Goal: Information Seeking & Learning: Learn about a topic

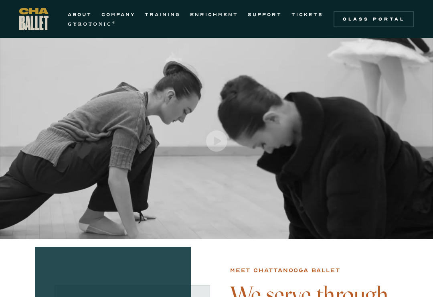
click at [118, 14] on link "COMPANY" at bounding box center [118, 15] width 34 height 10
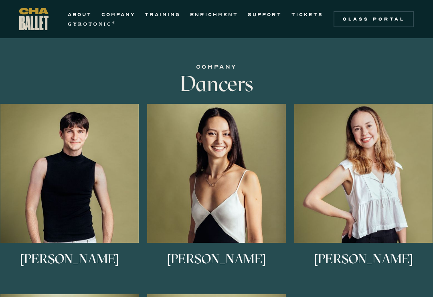
scroll to position [427, 0]
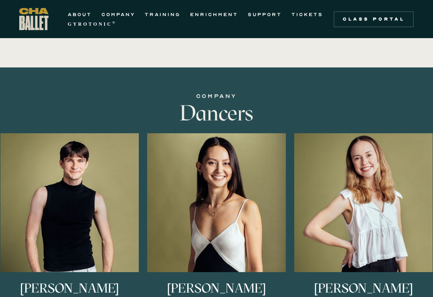
click at [0, 0] on img at bounding box center [0, 0] width 0 height 0
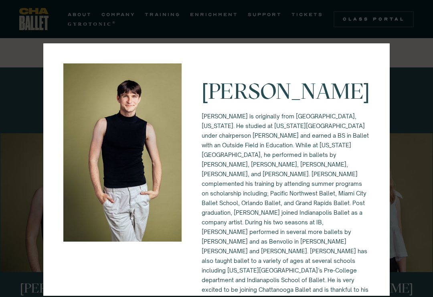
click at [419, 61] on div "Eli Diersing Eli Diersing is originally from Bloomington, Indiana. He studied a…" at bounding box center [216, 148] width 433 height 297
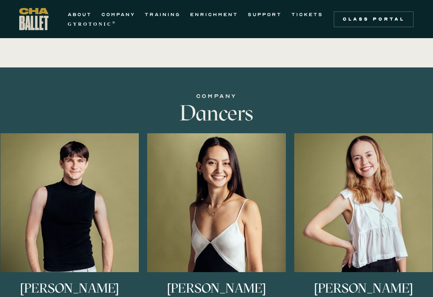
click at [0, 0] on img at bounding box center [0, 0] width 0 height 0
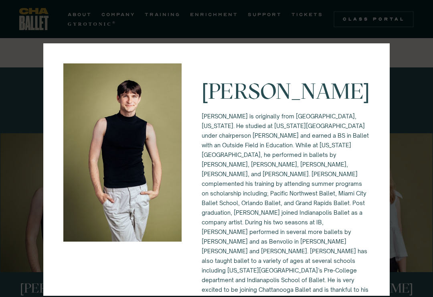
click at [401, 60] on div "Eli Diersing Eli Diersing is originally from Bloomington, Indiana. He studied a…" at bounding box center [216, 148] width 433 height 297
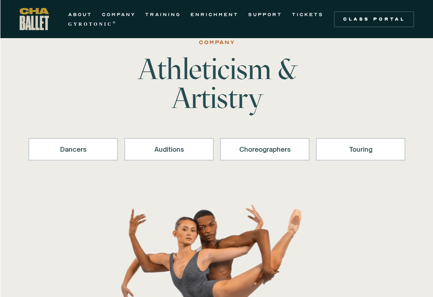
scroll to position [0, 0]
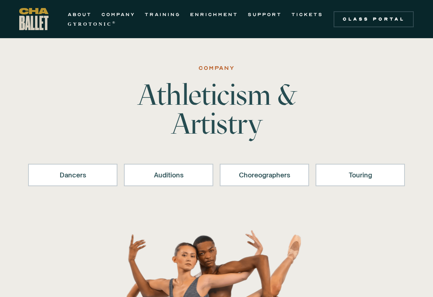
click at [73, 17] on link "ABOUT" at bounding box center [80, 15] width 24 height 10
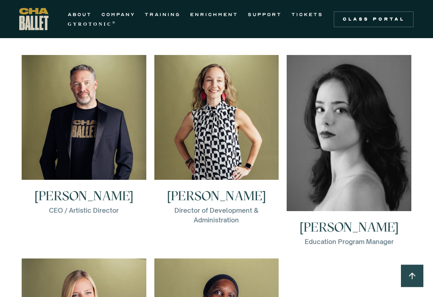
scroll to position [1120, 0]
click at [0, 0] on img at bounding box center [0, 0] width 0 height 0
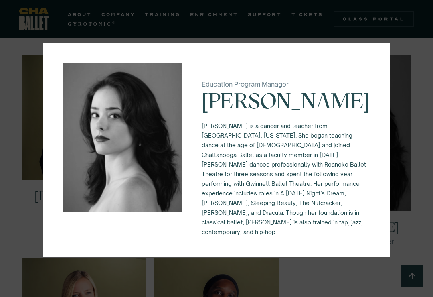
click at [416, 162] on div "Education Program Manager [PERSON_NAME] [PERSON_NAME] is a dancer and teacher f…" at bounding box center [216, 148] width 433 height 297
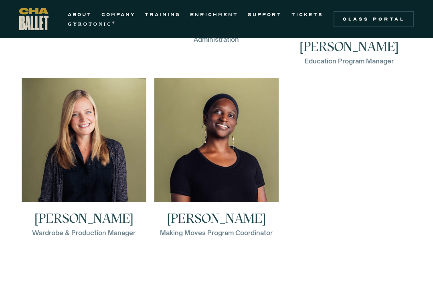
scroll to position [1300, 0]
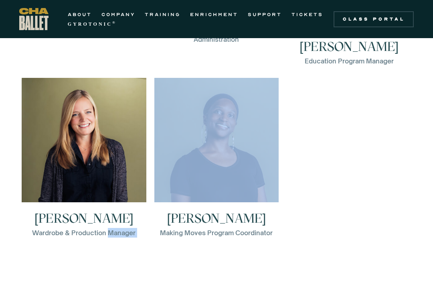
click at [350, 245] on div "Brian McSween CEO / Artistic Director Brian McSween is the CEO/Artistic Directo…" at bounding box center [217, 61] width 398 height 375
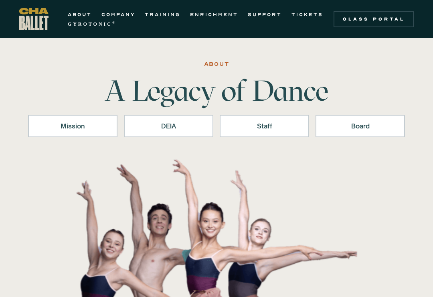
scroll to position [0, 0]
